Goal: Task Accomplishment & Management: Manage account settings

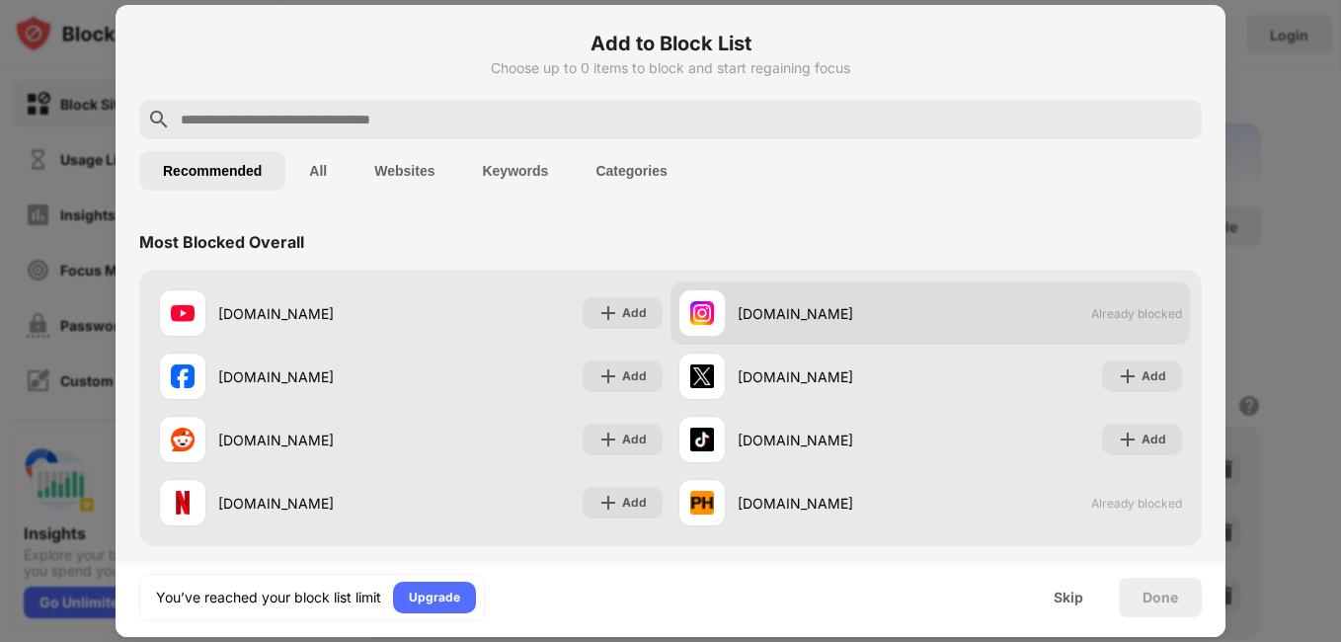
click at [1102, 316] on span "Already blocked" at bounding box center [1136, 313] width 91 height 15
click at [729, 316] on div "[DOMAIN_NAME]" at bounding box center [804, 312] width 252 height 47
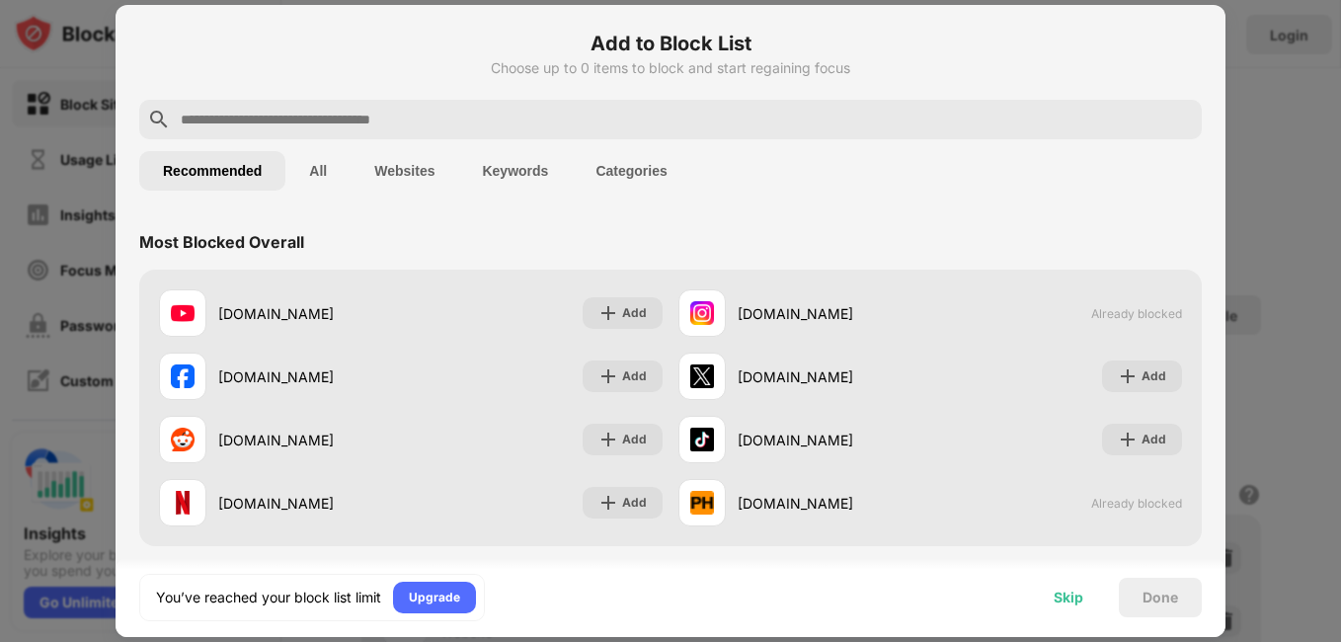
click at [1068, 596] on div "Skip" at bounding box center [1068, 597] width 30 height 16
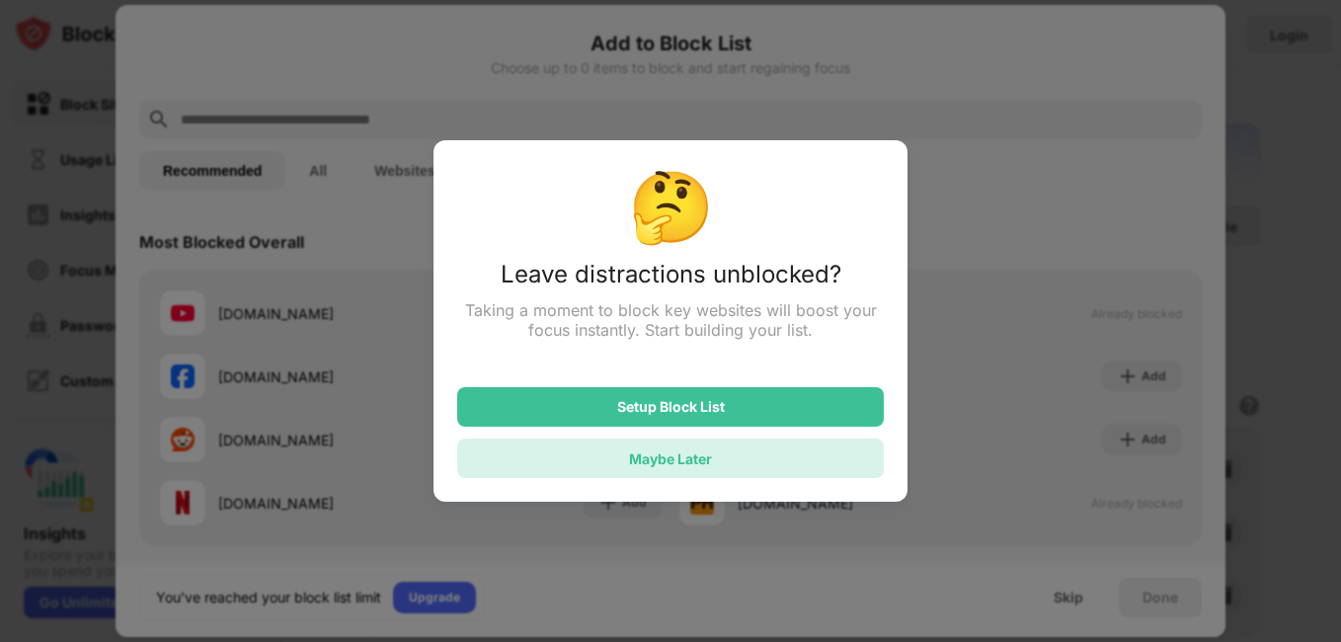
click at [739, 461] on div "Maybe Later" at bounding box center [670, 457] width 427 height 39
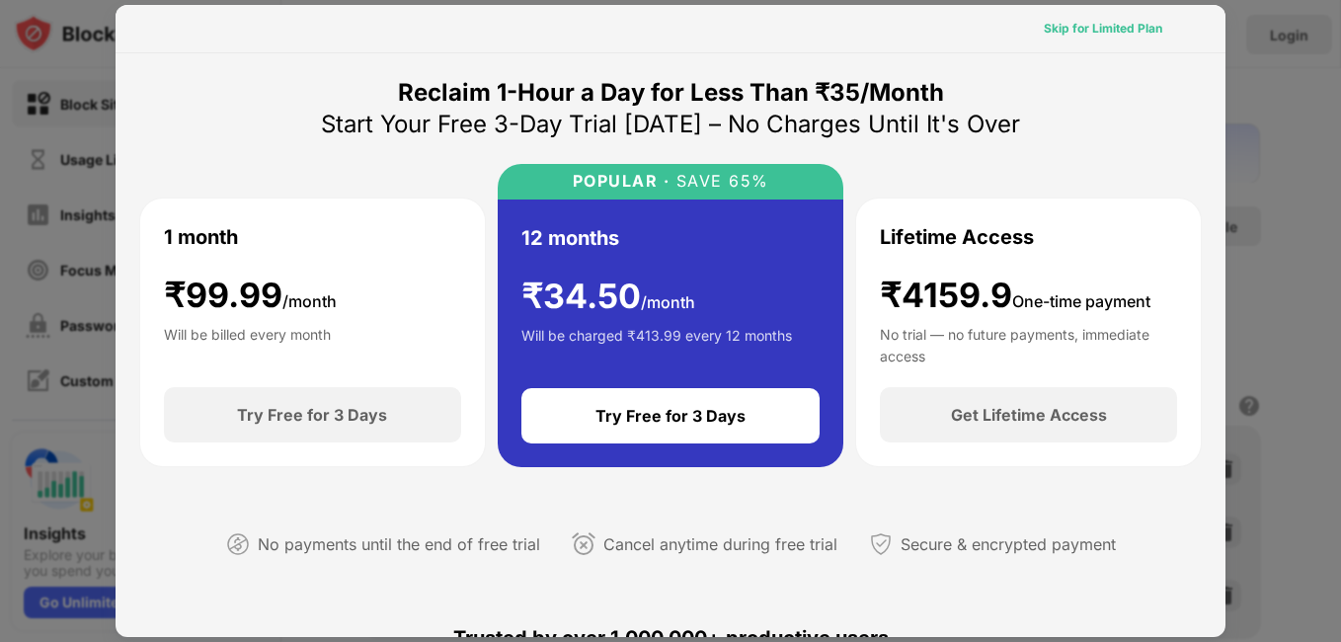
click at [1081, 26] on div "Skip for Limited Plan" at bounding box center [1103, 29] width 118 height 20
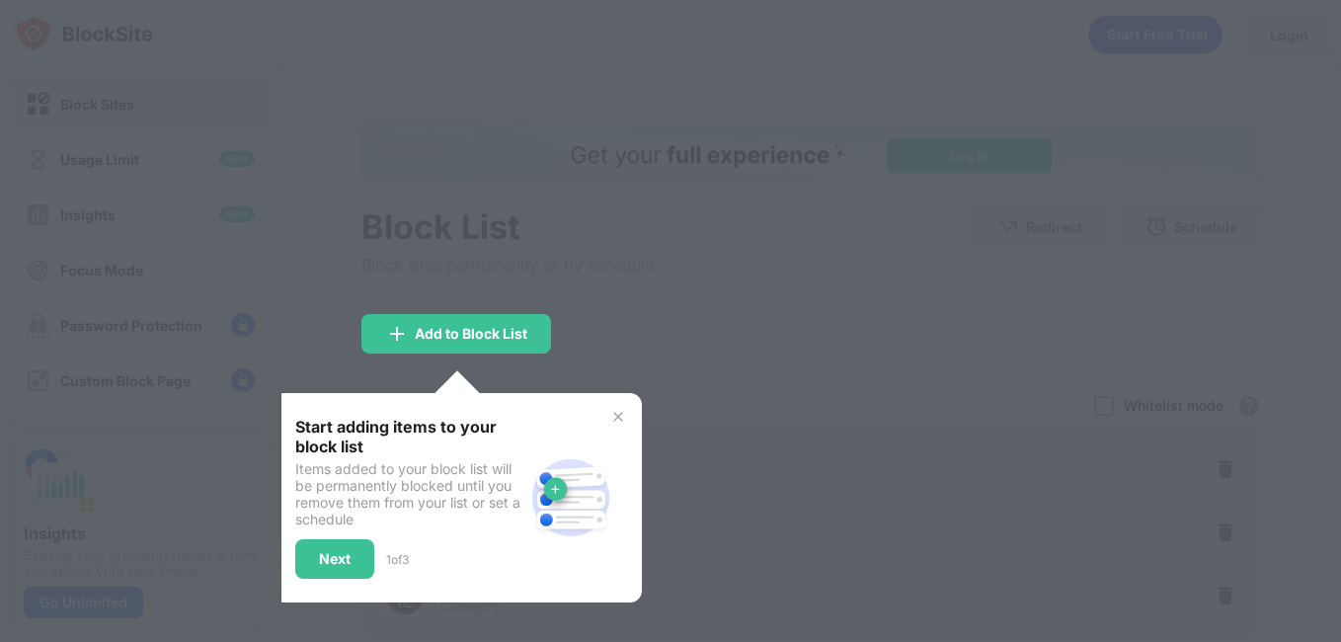
click at [621, 405] on div "Start adding items to your block list Items added to your block list will be pe…" at bounding box center [457, 497] width 370 height 209
click at [615, 421] on img at bounding box center [618, 417] width 16 height 16
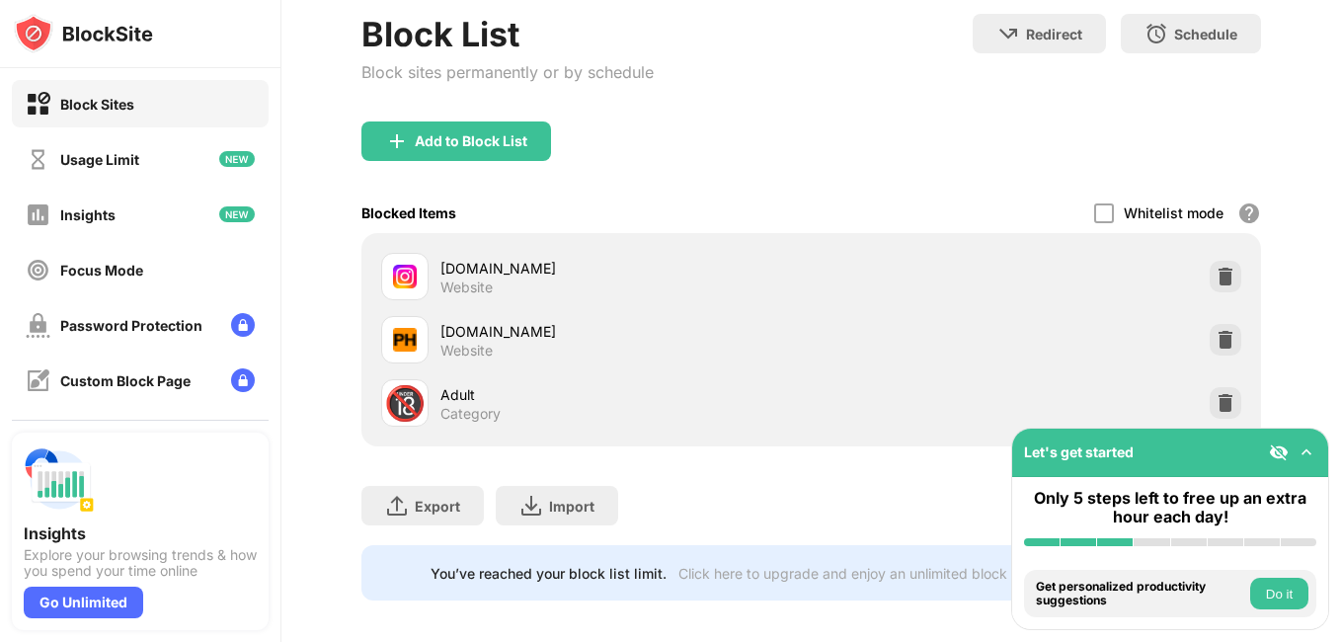
scroll to position [221, 0]
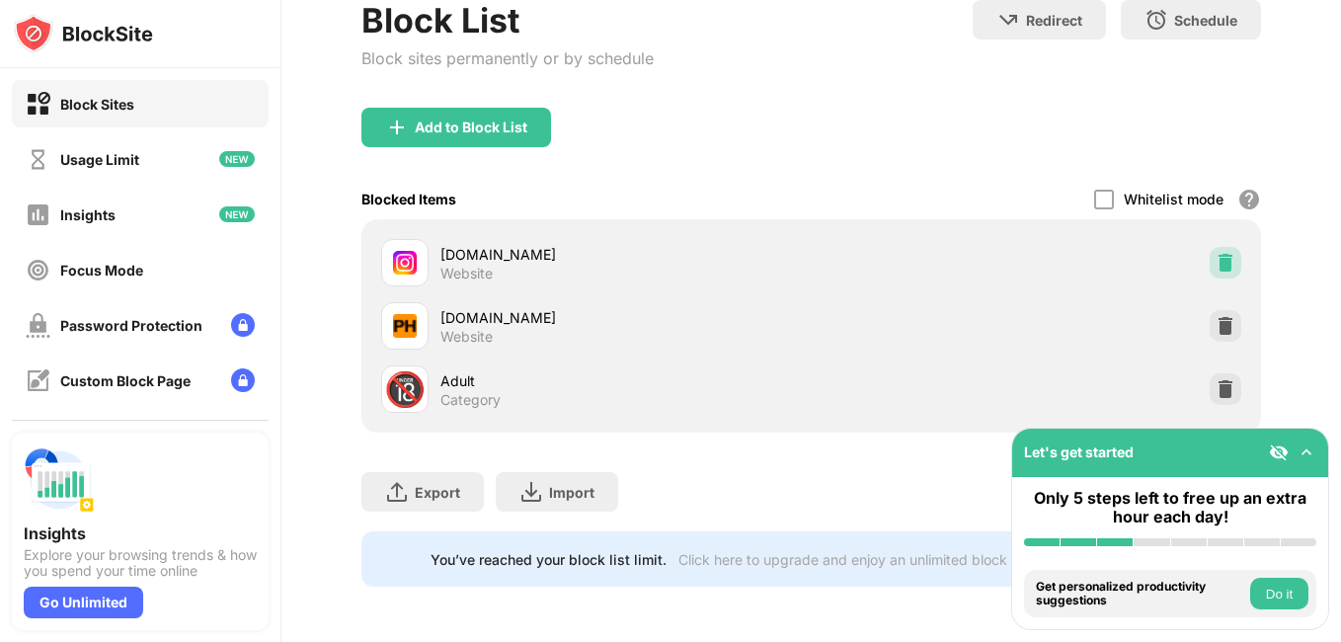
click at [1215, 253] on img at bounding box center [1225, 263] width 20 height 20
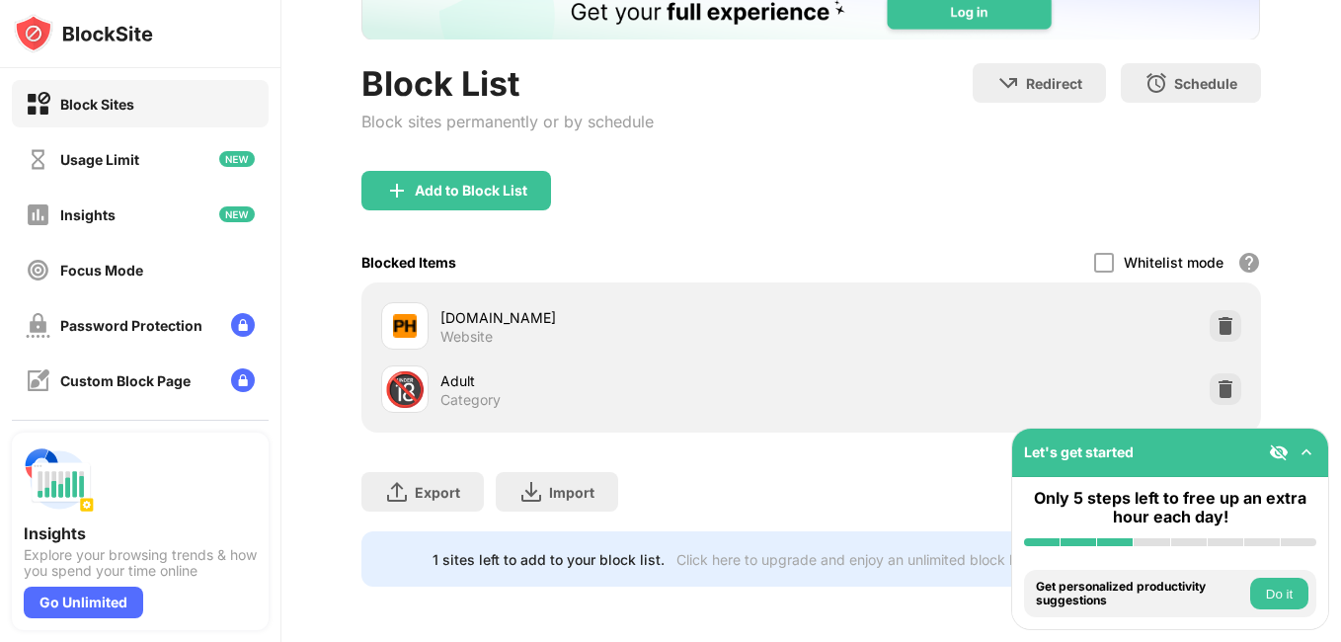
scroll to position [158, 0]
